Goal: Information Seeking & Learning: Learn about a topic

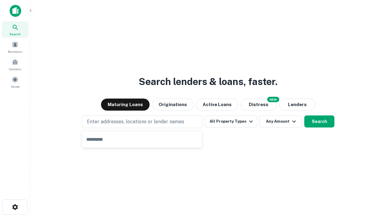
type input "**********"
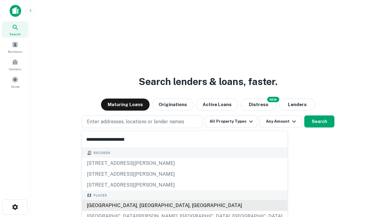
click at [144, 206] on div "[GEOGRAPHIC_DATA], [GEOGRAPHIC_DATA], [GEOGRAPHIC_DATA]" at bounding box center [185, 205] width 206 height 11
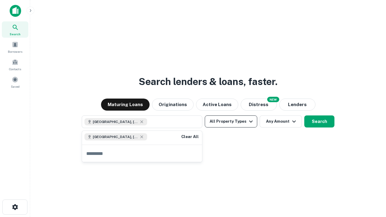
click at [231, 122] on button "All Property Types" at bounding box center [231, 122] width 53 height 12
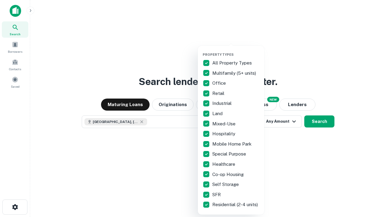
click at [236, 51] on button "button" at bounding box center [236, 51] width 66 height 0
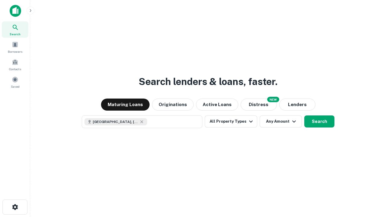
scroll to position [10, 0]
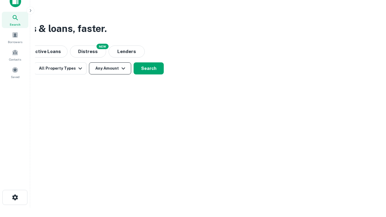
click at [110, 69] on button "Any Amount" at bounding box center [110, 68] width 42 height 12
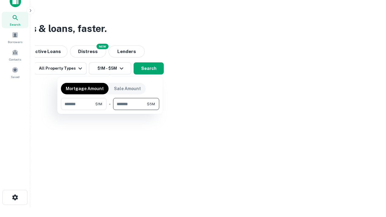
type input "*******"
click at [110, 110] on button "button" at bounding box center [110, 110] width 98 height 0
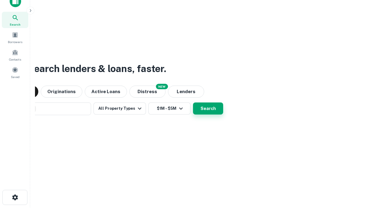
click at [193, 103] on button "Search" at bounding box center [208, 109] width 30 height 12
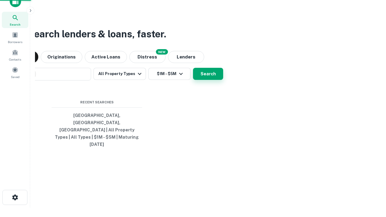
scroll to position [16, 171]
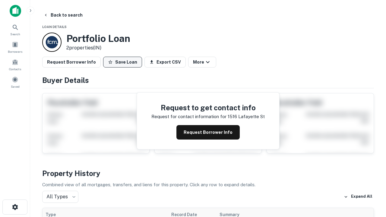
click at [123, 62] on button "Save Loan" at bounding box center [122, 62] width 39 height 11
